Goal: Complete application form

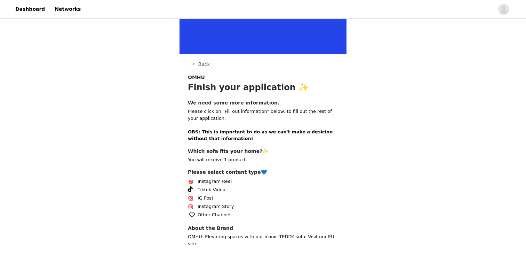
scroll to position [115, 0]
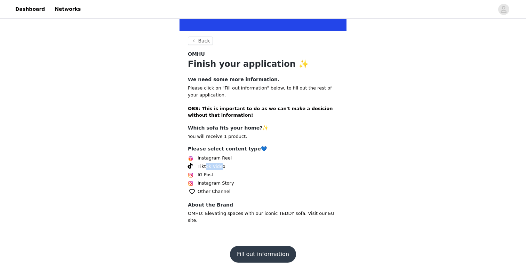
drag, startPoint x: 205, startPoint y: 166, endPoint x: 225, endPoint y: 166, distance: 19.8
click at [224, 166] on div "Tiktok Video" at bounding box center [263, 166] width 150 height 8
click at [257, 167] on div "Tiktok Video" at bounding box center [263, 166] width 150 height 8
click at [262, 248] on button "Fill out information" at bounding box center [263, 254] width 66 height 17
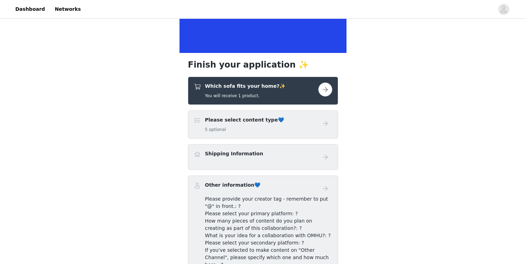
scroll to position [94, 0]
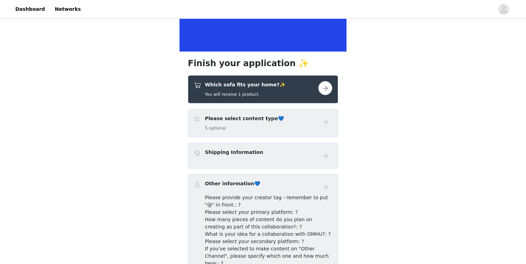
click at [265, 121] on h4 "Please select content type💙" at bounding box center [244, 118] width 79 height 7
click at [215, 119] on h4 "Please select content type💙" at bounding box center [244, 118] width 79 height 7
click at [325, 89] on button "button" at bounding box center [325, 88] width 14 height 14
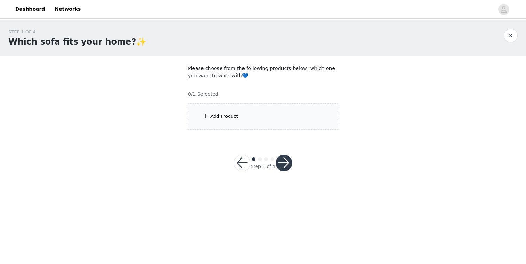
click at [241, 115] on div "Add Product" at bounding box center [263, 116] width 150 height 26
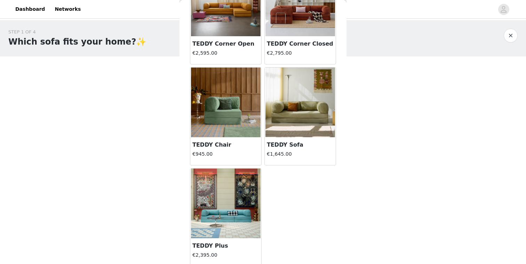
scroll to position [72, 0]
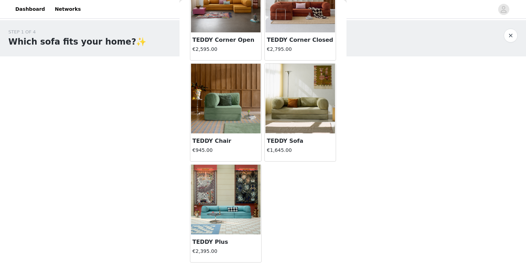
click at [294, 148] on h4 "€1,645.00" at bounding box center [300, 150] width 67 height 7
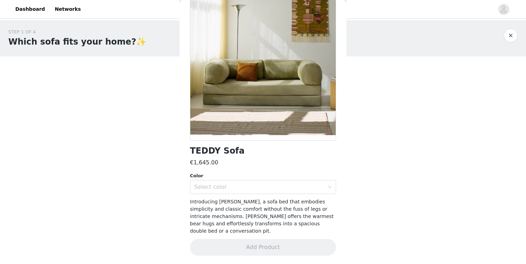
scroll to position [43, 0]
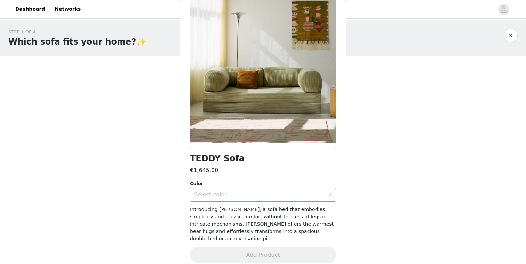
click at [268, 197] on div "Select color" at bounding box center [259, 194] width 130 height 7
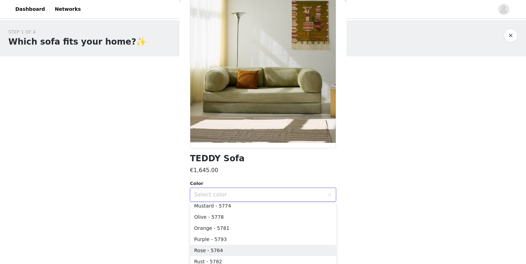
scroll to position [0, 0]
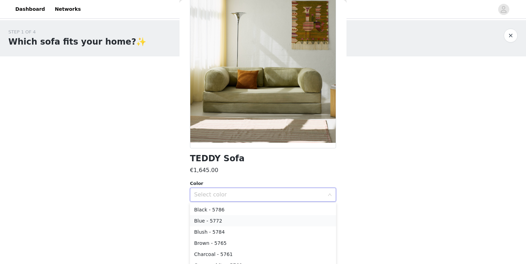
click at [261, 219] on li "Blue - 5772" at bounding box center [263, 220] width 146 height 11
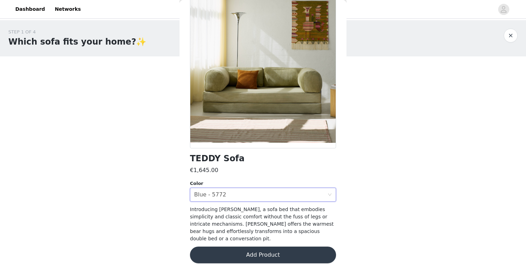
click at [262, 180] on div "Color" at bounding box center [263, 183] width 146 height 7
click at [271, 246] on button "Add Product" at bounding box center [263, 254] width 146 height 17
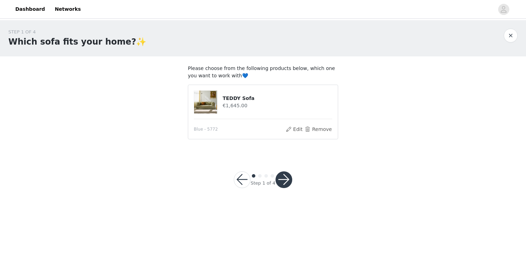
click at [282, 183] on button "button" at bounding box center [284, 179] width 17 height 17
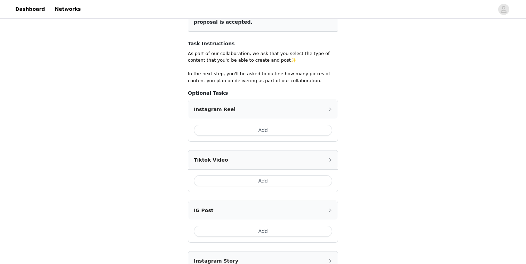
scroll to position [105, 0]
click at [278, 182] on button "Add" at bounding box center [263, 179] width 139 height 11
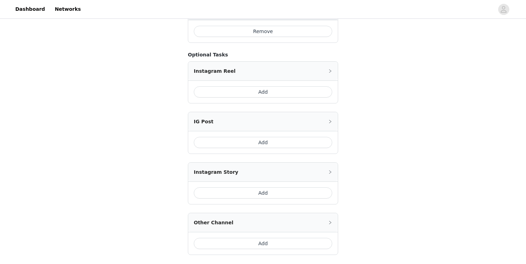
click at [266, 196] on button "Add" at bounding box center [263, 192] width 139 height 11
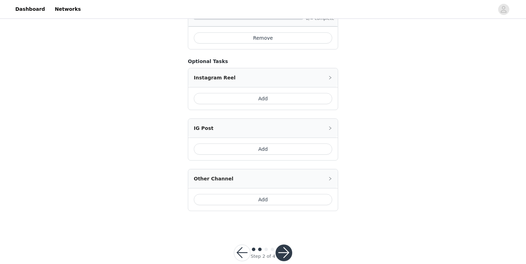
scroll to position [302, 0]
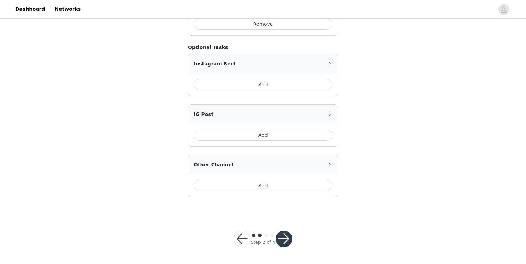
click at [286, 233] on button "button" at bounding box center [284, 238] width 17 height 17
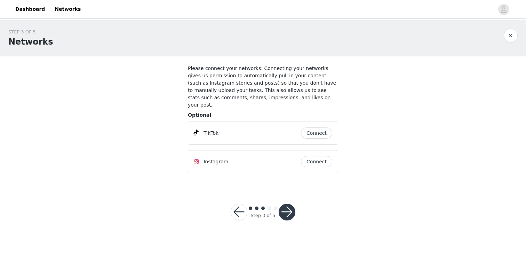
click at [317, 127] on button "Connect" at bounding box center [316, 132] width 31 height 11
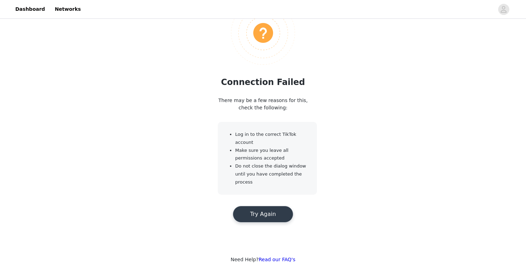
scroll to position [41, 0]
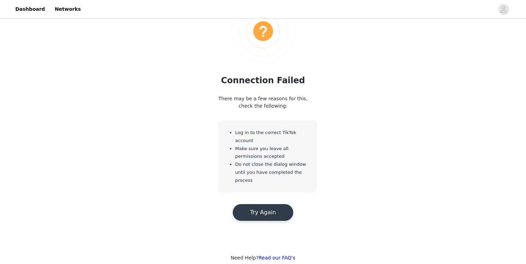
click at [244, 211] on button "Try Again" at bounding box center [263, 212] width 61 height 17
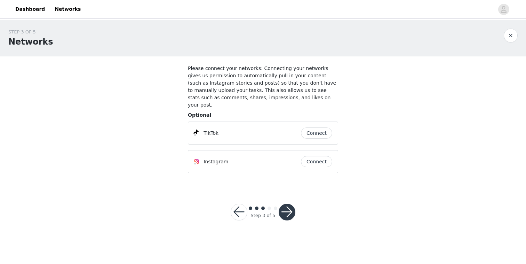
click at [305, 156] on button "Connect" at bounding box center [316, 161] width 31 height 11
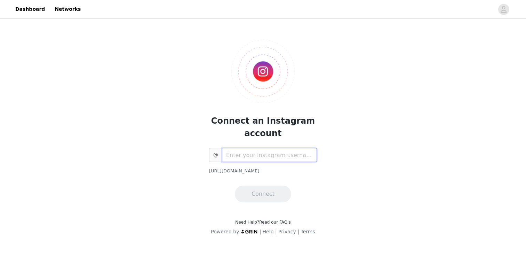
click at [305, 150] on input "text" at bounding box center [269, 155] width 95 height 14
type input "jennyyyy_fit"
click at [249, 195] on button "Connect" at bounding box center [263, 194] width 56 height 17
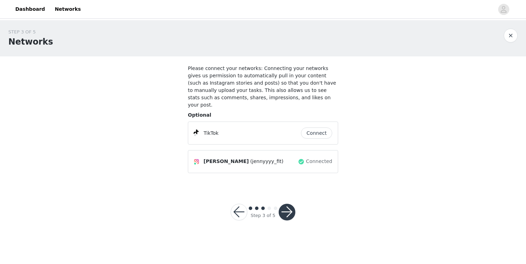
click at [311, 127] on button "Connect" at bounding box center [316, 132] width 31 height 11
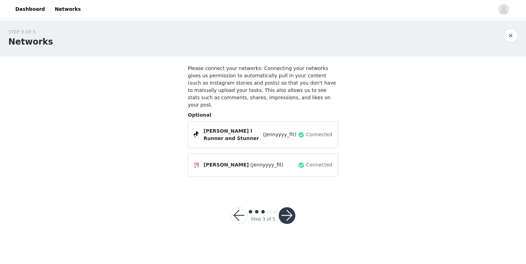
click at [291, 207] on button "button" at bounding box center [287, 215] width 17 height 17
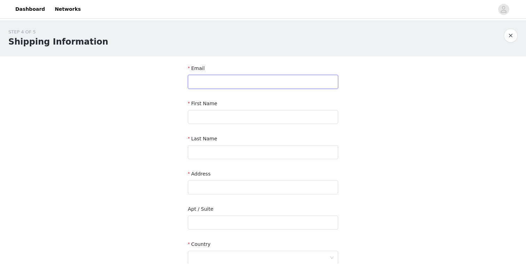
click at [230, 82] on input "text" at bounding box center [263, 82] width 150 height 14
type input "[EMAIL_ADDRESS][DOMAIN_NAME]"
type input "[PERSON_NAME]"
type input "[STREET_ADDRESS]"
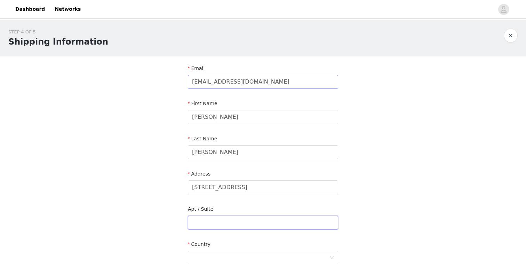
type input "wandsworth"
type input "[GEOGRAPHIC_DATA]"
type input "SW18 1RP"
type input "07411118627"
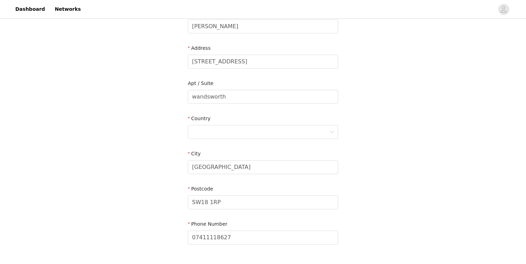
scroll to position [130, 0]
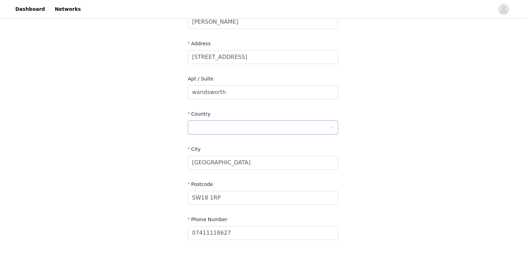
click at [268, 127] on div at bounding box center [260, 127] width 137 height 13
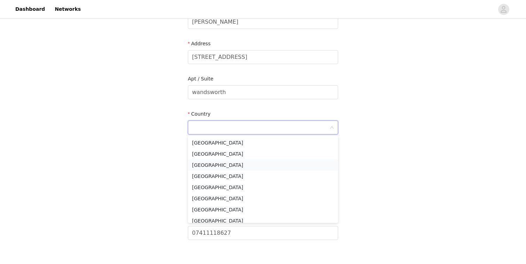
click at [253, 162] on li "[GEOGRAPHIC_DATA]" at bounding box center [263, 164] width 150 height 11
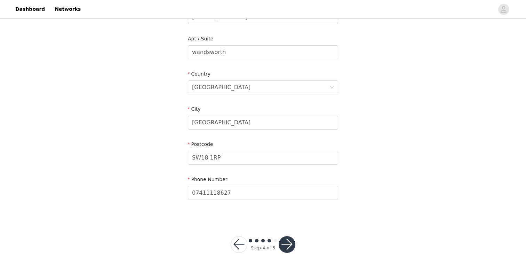
scroll to position [175, 0]
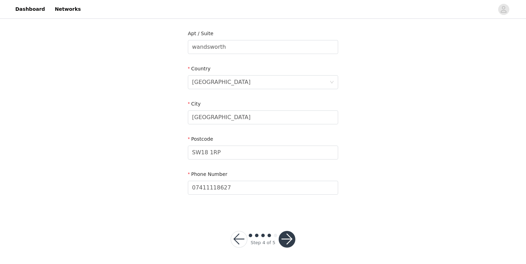
click at [286, 236] on button "button" at bounding box center [287, 239] width 17 height 17
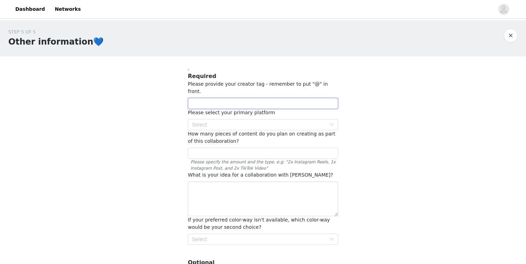
click at [234, 98] on input "text" at bounding box center [263, 103] width 150 height 11
click at [230, 121] on div "Select" at bounding box center [259, 124] width 134 height 7
type input "@jennyyyy_fit"
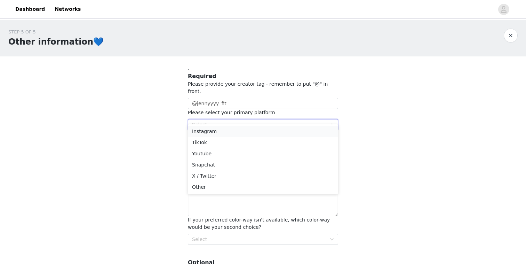
click at [225, 133] on li "Instagram" at bounding box center [263, 131] width 150 height 11
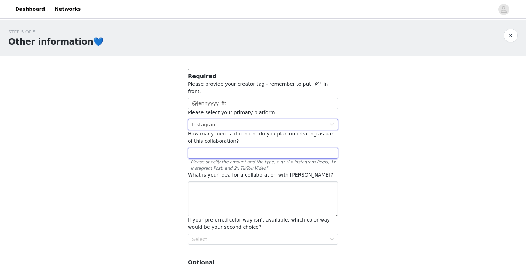
click at [224, 148] on input "text" at bounding box center [263, 153] width 150 height 11
type input "2"
click at [238, 186] on textarea at bounding box center [263, 198] width 150 height 35
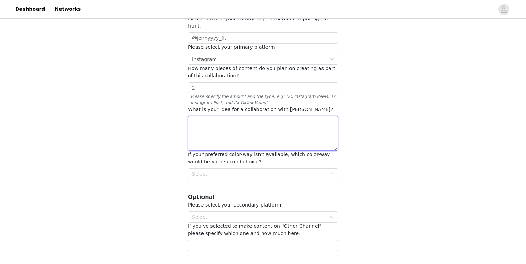
scroll to position [69, 0]
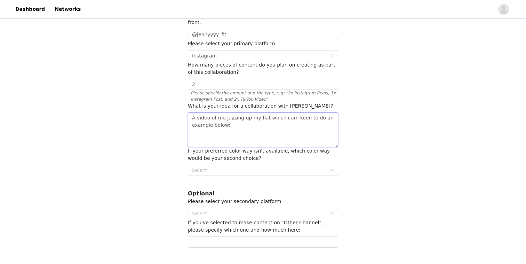
paste textarea "[URL][DOMAIN_NAME]"
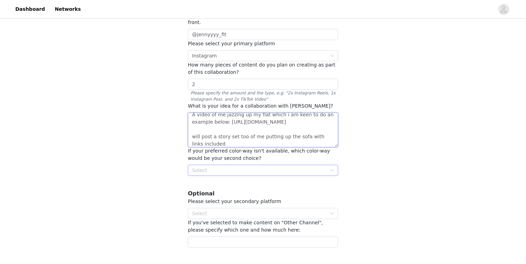
click at [264, 167] on div "Select" at bounding box center [259, 170] width 134 height 7
type textarea "A video of me jazzing up my flat which i am keen to do an example below: [URL][…"
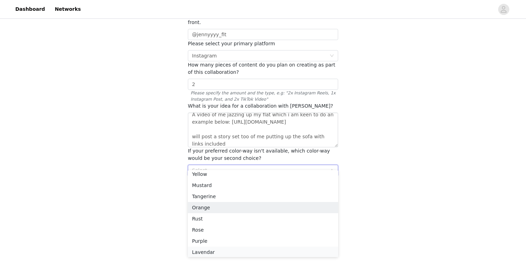
scroll to position [104, 0]
click at [241, 205] on li "Orange" at bounding box center [263, 206] width 150 height 11
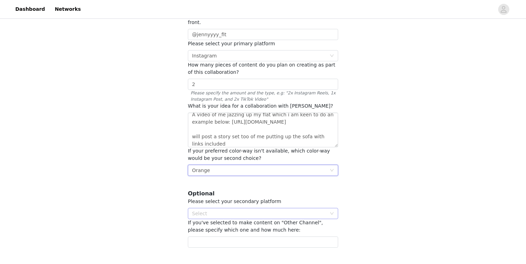
click at [241, 210] on div "Select" at bounding box center [259, 213] width 134 height 7
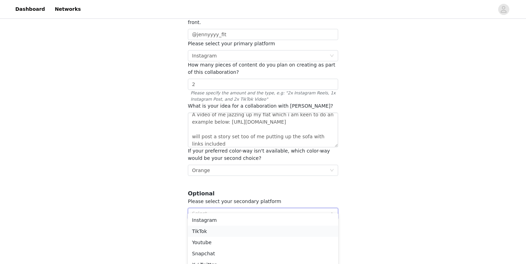
click at [235, 231] on li "TikTok" at bounding box center [263, 231] width 150 height 11
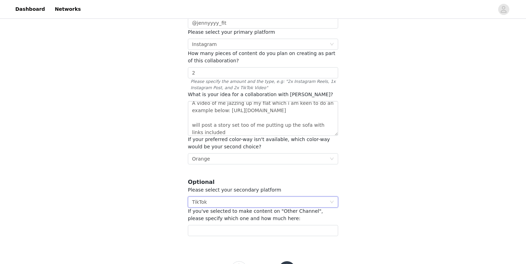
scroll to position [103, 0]
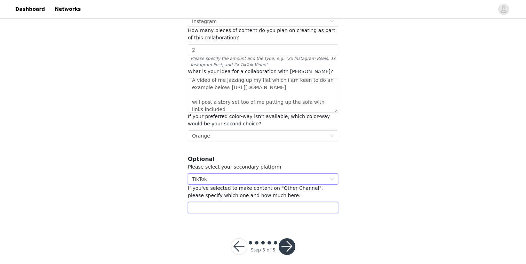
click at [241, 202] on input "text" at bounding box center [263, 207] width 150 height 11
type input "jennyyyy_fit"
click at [283, 238] on button "button" at bounding box center [287, 246] width 17 height 17
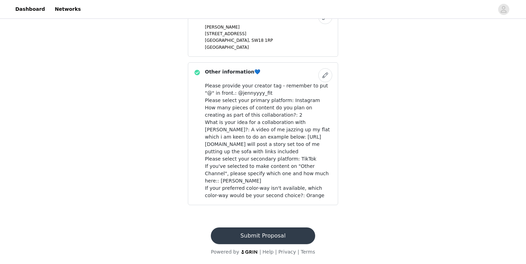
click at [278, 232] on button "Submit Proposal" at bounding box center [263, 235] width 104 height 17
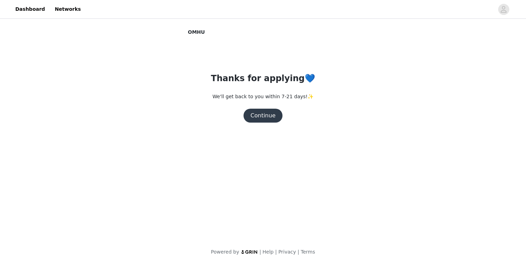
click at [255, 110] on button "Continue" at bounding box center [263, 116] width 39 height 14
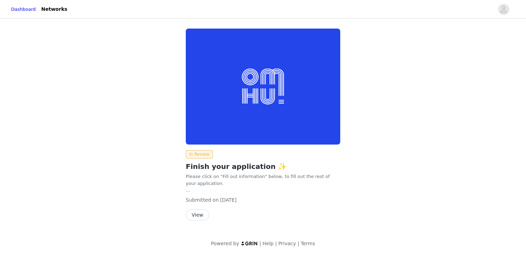
click at [202, 217] on button "View" at bounding box center [197, 214] width 23 height 11
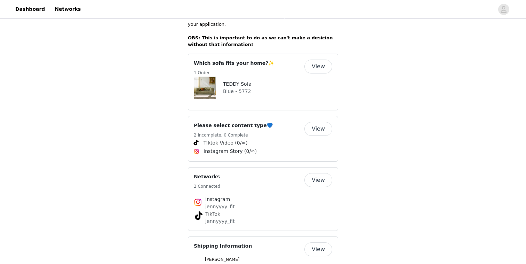
scroll to position [202, 0]
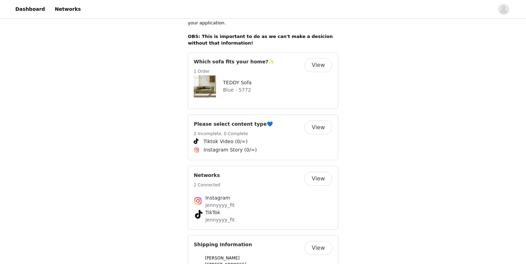
click at [309, 63] on button "View" at bounding box center [319, 65] width 28 height 14
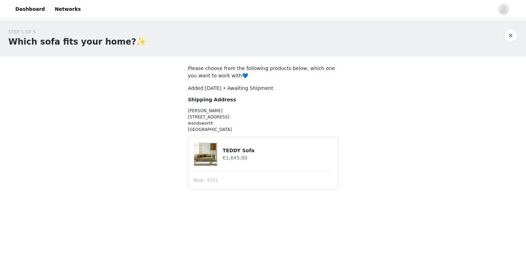
click at [211, 157] on img at bounding box center [205, 154] width 23 height 23
click at [207, 151] on img at bounding box center [205, 154] width 23 height 23
click at [38, 9] on link "Dashboard" at bounding box center [30, 9] width 38 height 16
